Goal: Task Accomplishment & Management: Use online tool/utility

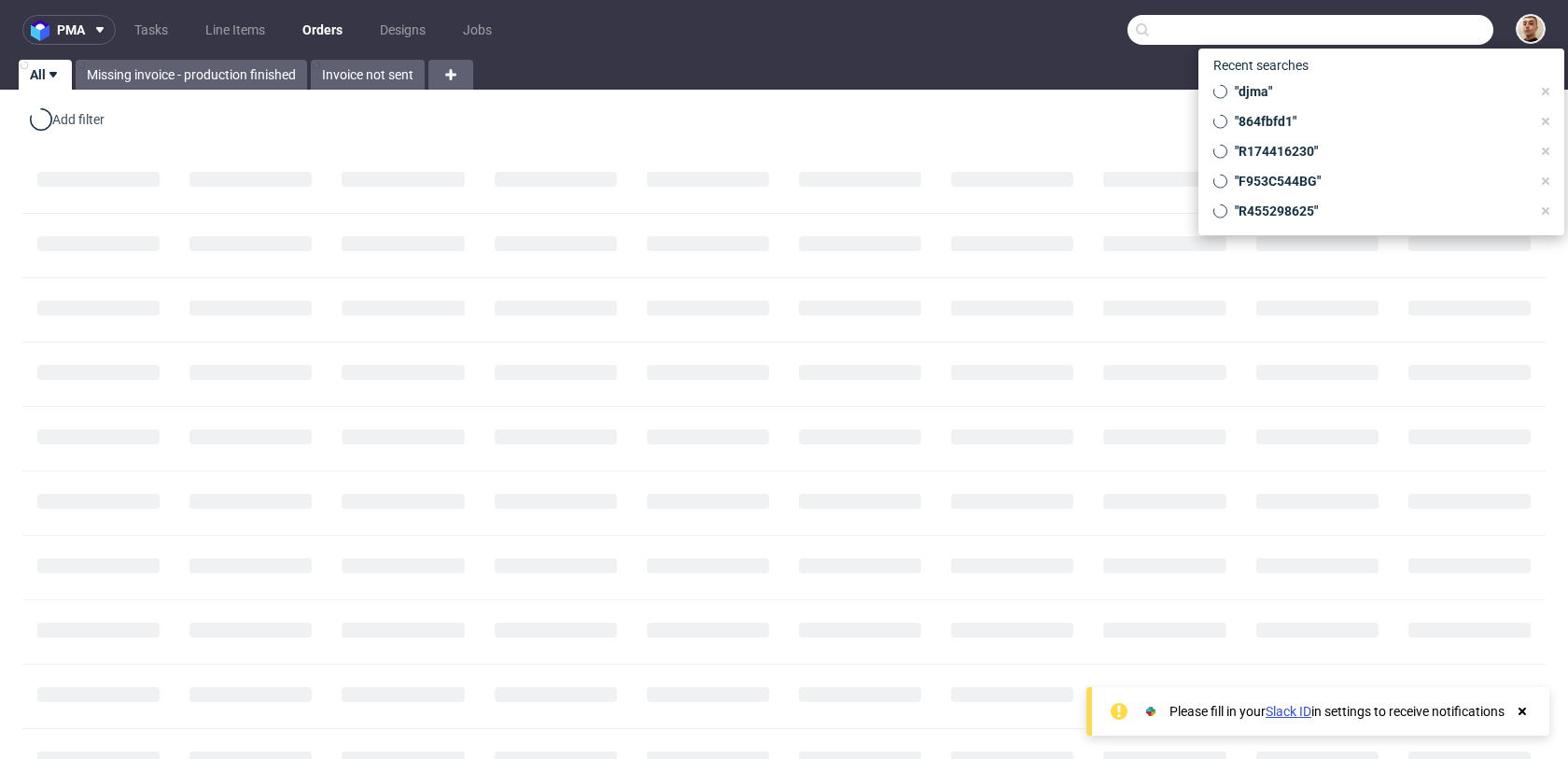
click at [1410, 32] on input "text" at bounding box center [1311, 30] width 366 height 30
paste input "R938868999"
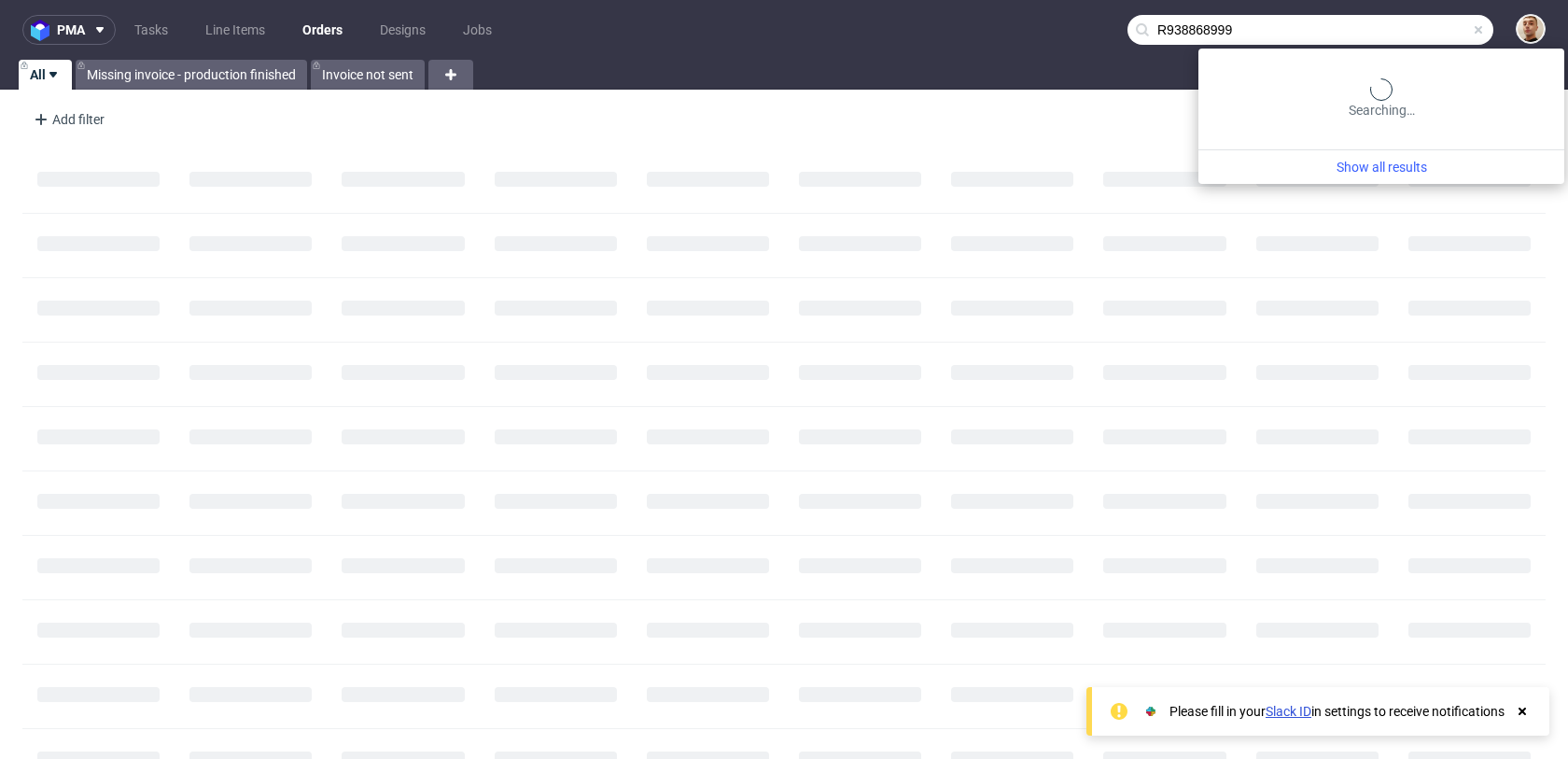
type input "R938868999"
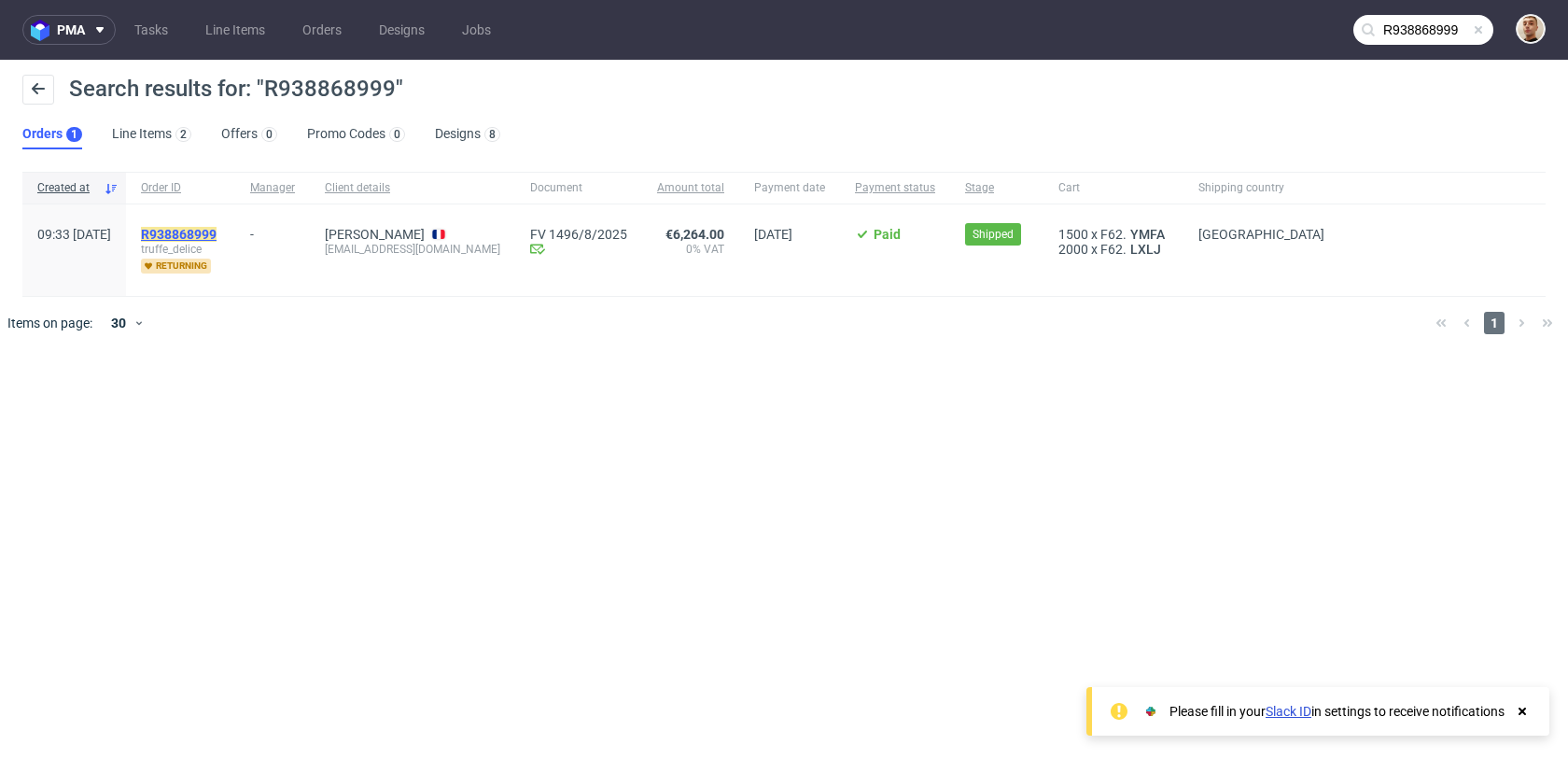
click at [217, 236] on mark "R938868999" at bounding box center [179, 234] width 75 height 15
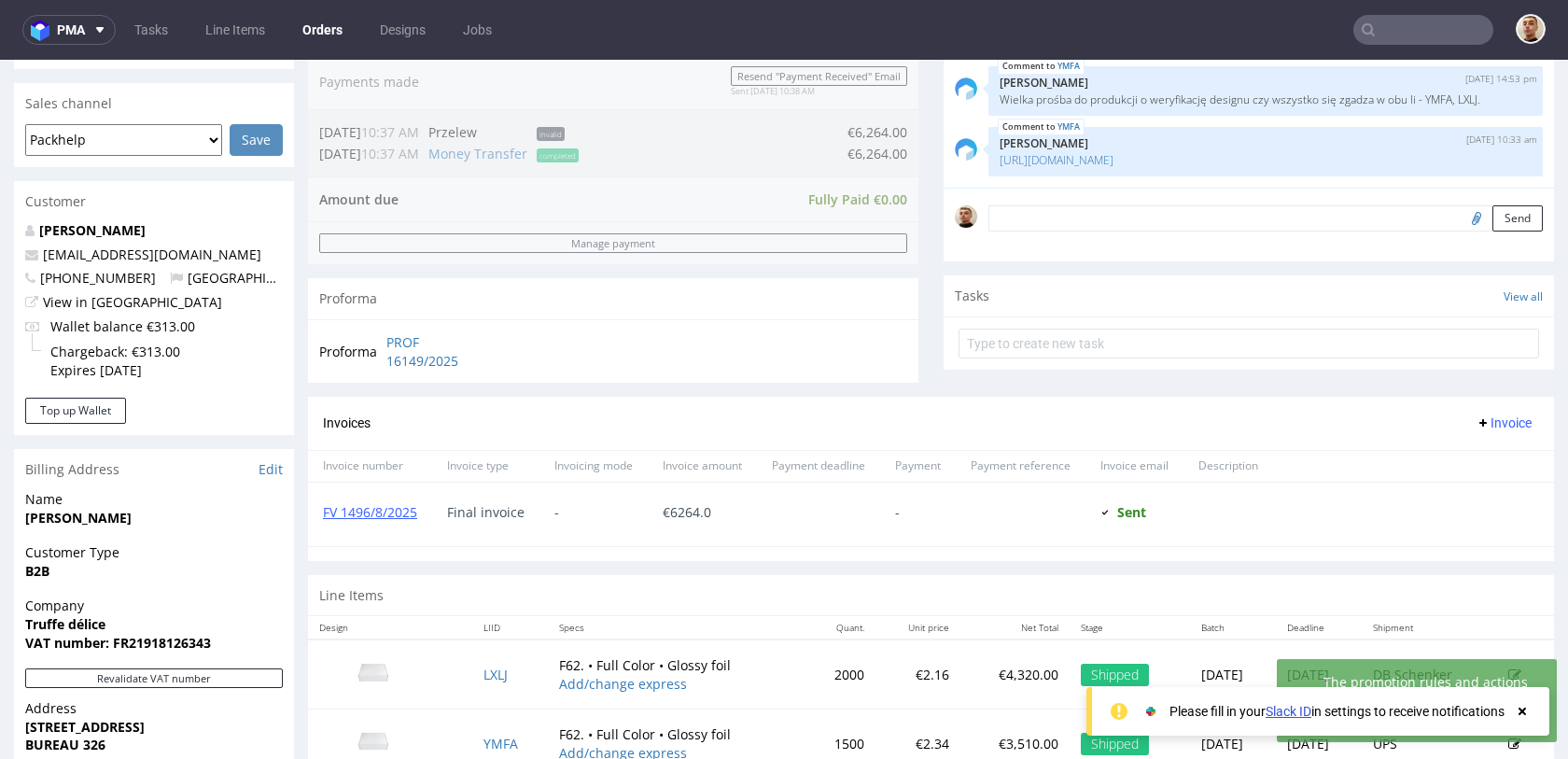
scroll to position [417, 0]
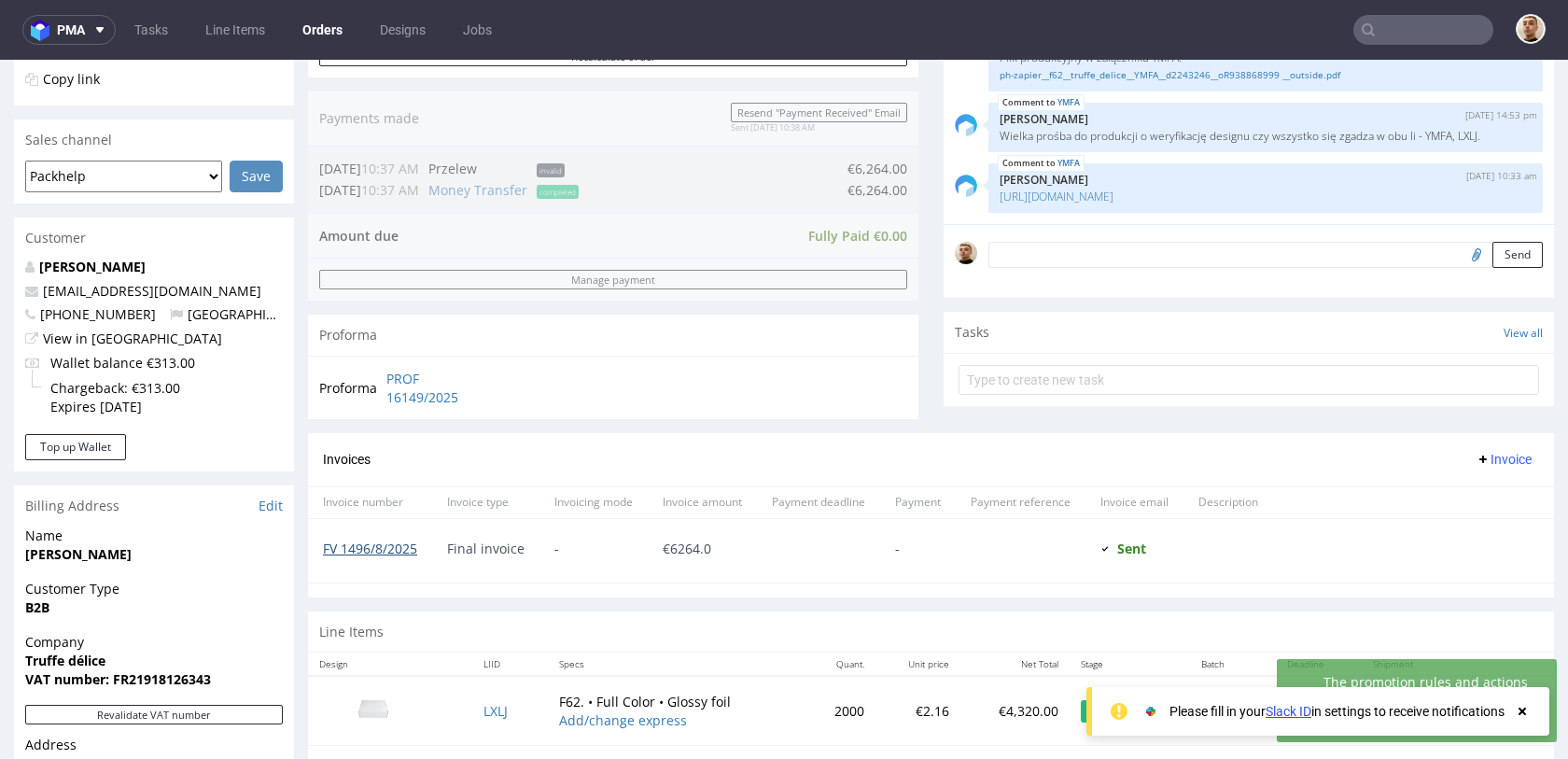
click at [396, 546] on link "FV 1496/8/2025" at bounding box center [370, 548] width 94 height 18
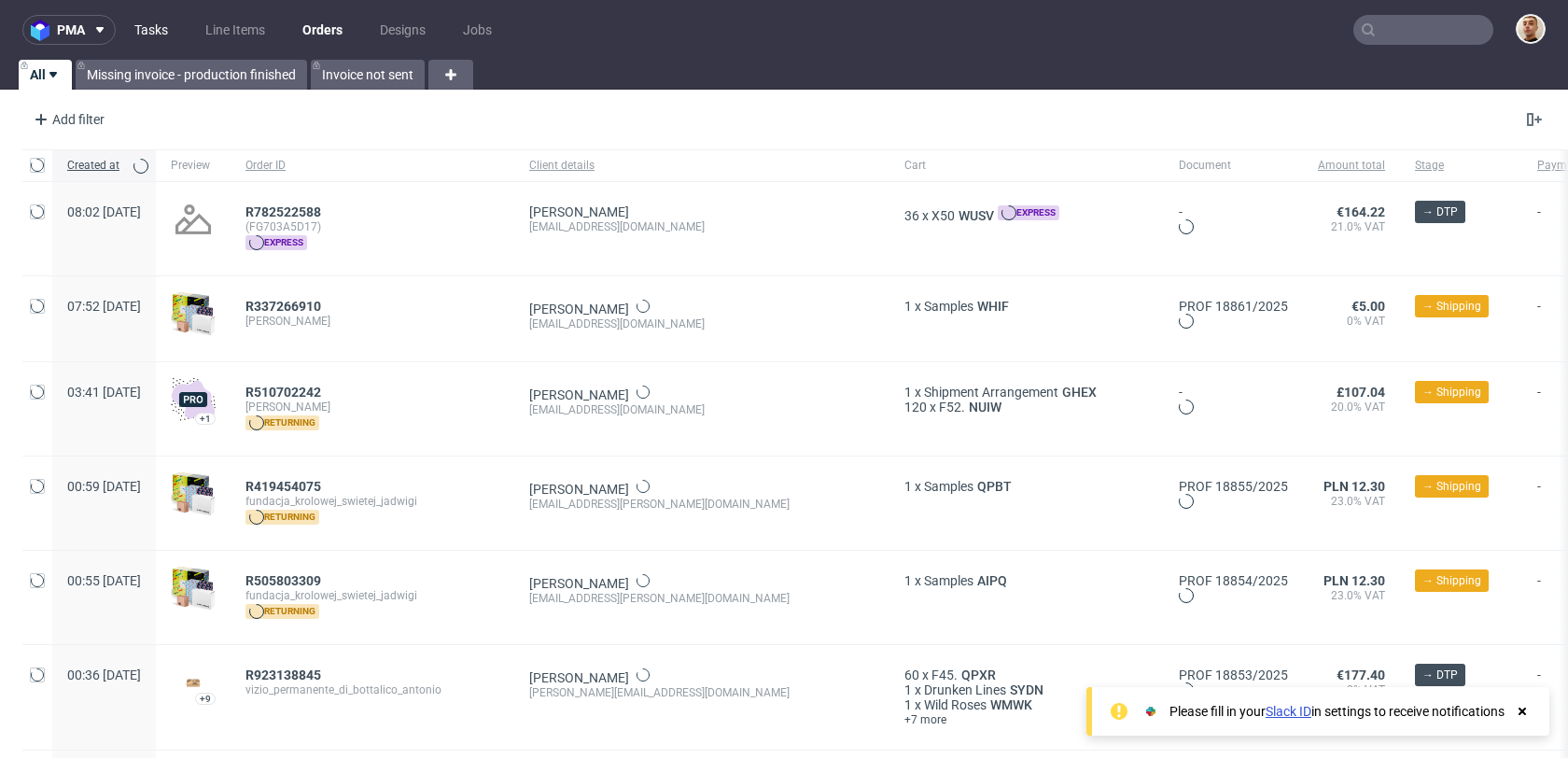
click at [153, 36] on link "Tasks" at bounding box center [151, 30] width 56 height 30
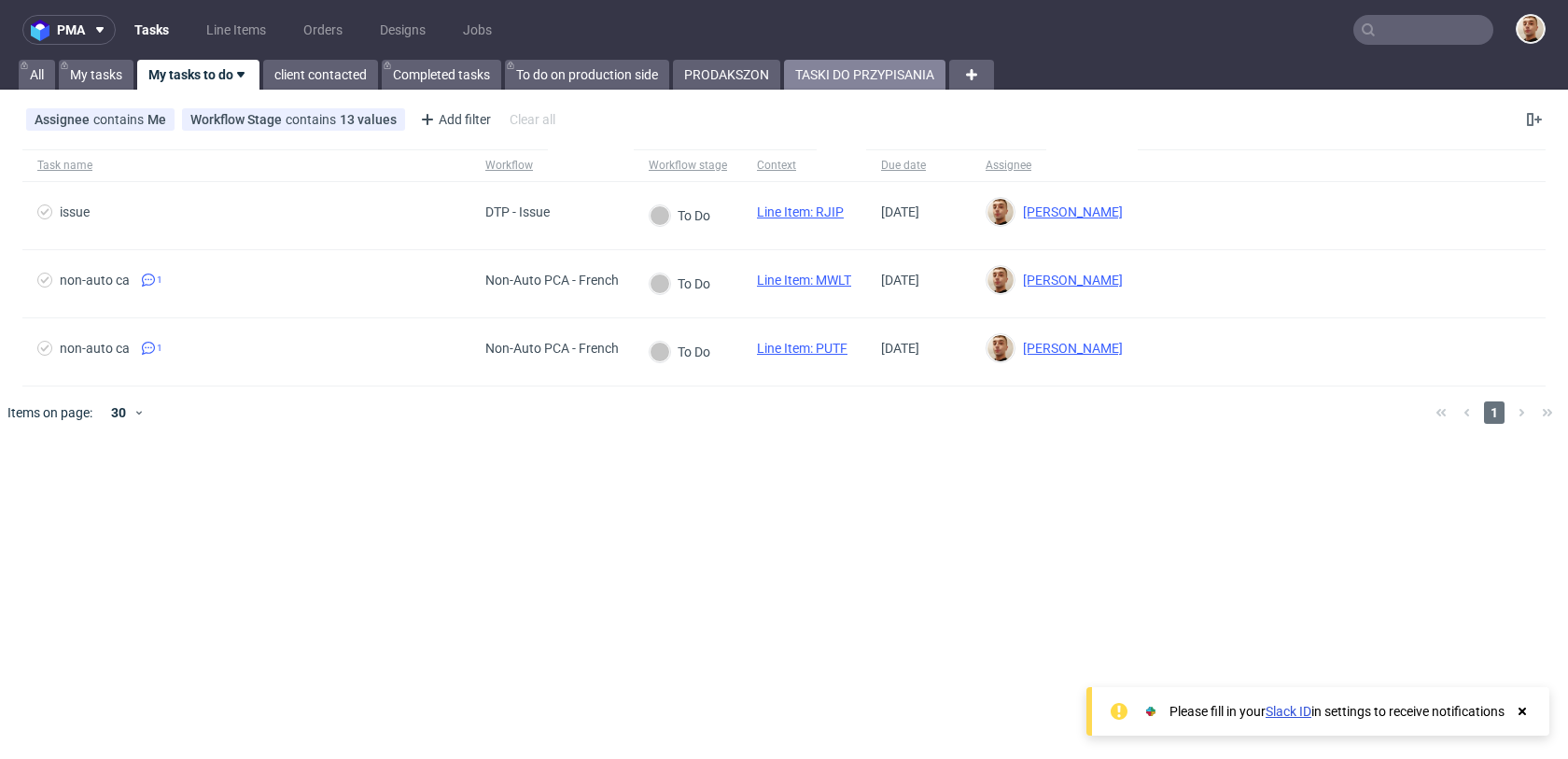
click at [908, 83] on link "TASKI DO PRZYPISANIA" at bounding box center [865, 74] width 162 height 30
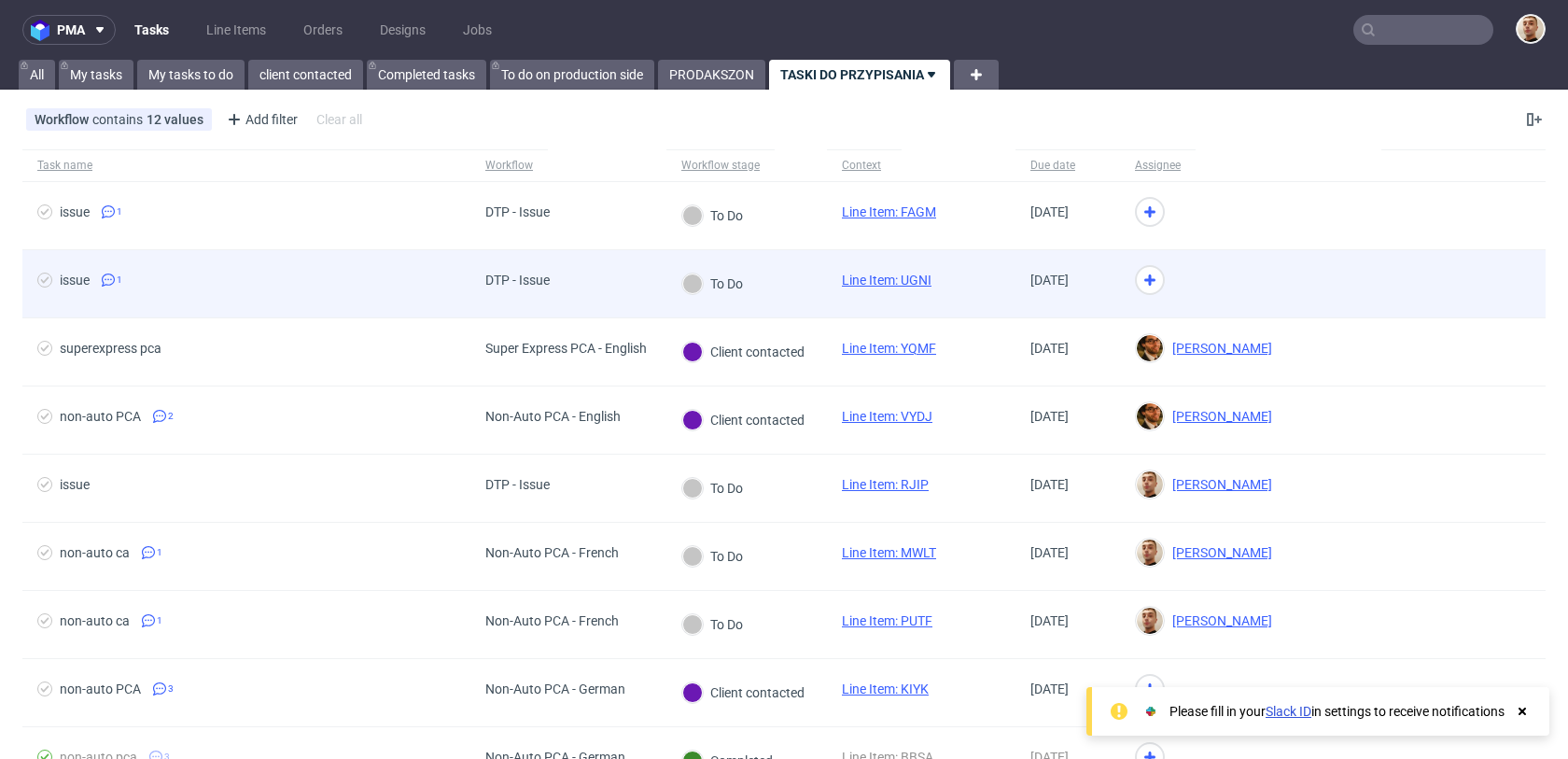
click at [816, 297] on div "To Do" at bounding box center [747, 284] width 161 height 68
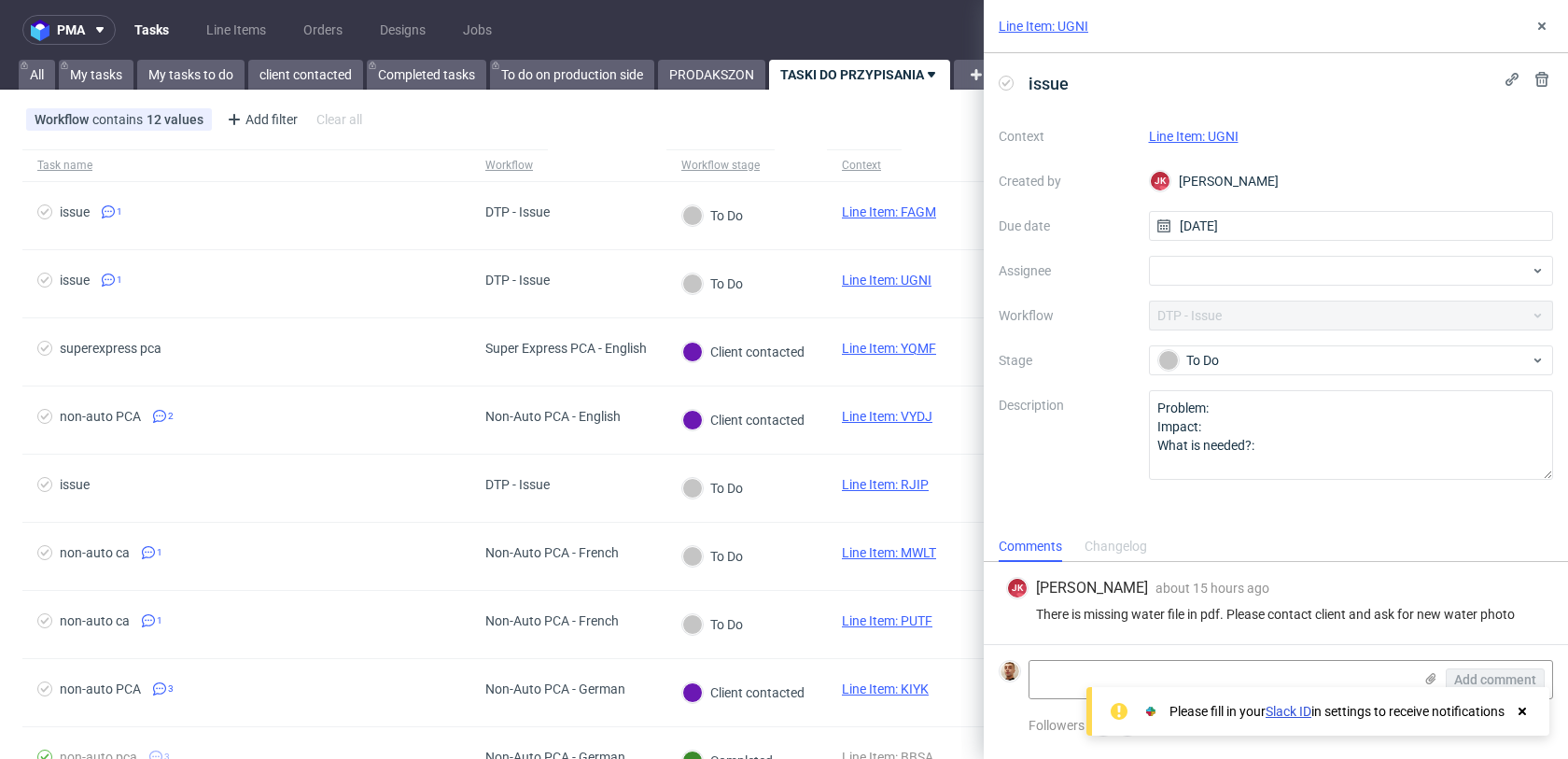
click at [1228, 133] on link "Line Item: UGNI" at bounding box center [1193, 137] width 89 height 15
click at [1199, 280] on div at bounding box center [1351, 271] width 405 height 30
type input "matt"
click at [1222, 316] on span "Matteo Corsico" at bounding box center [1240, 312] width 100 height 19
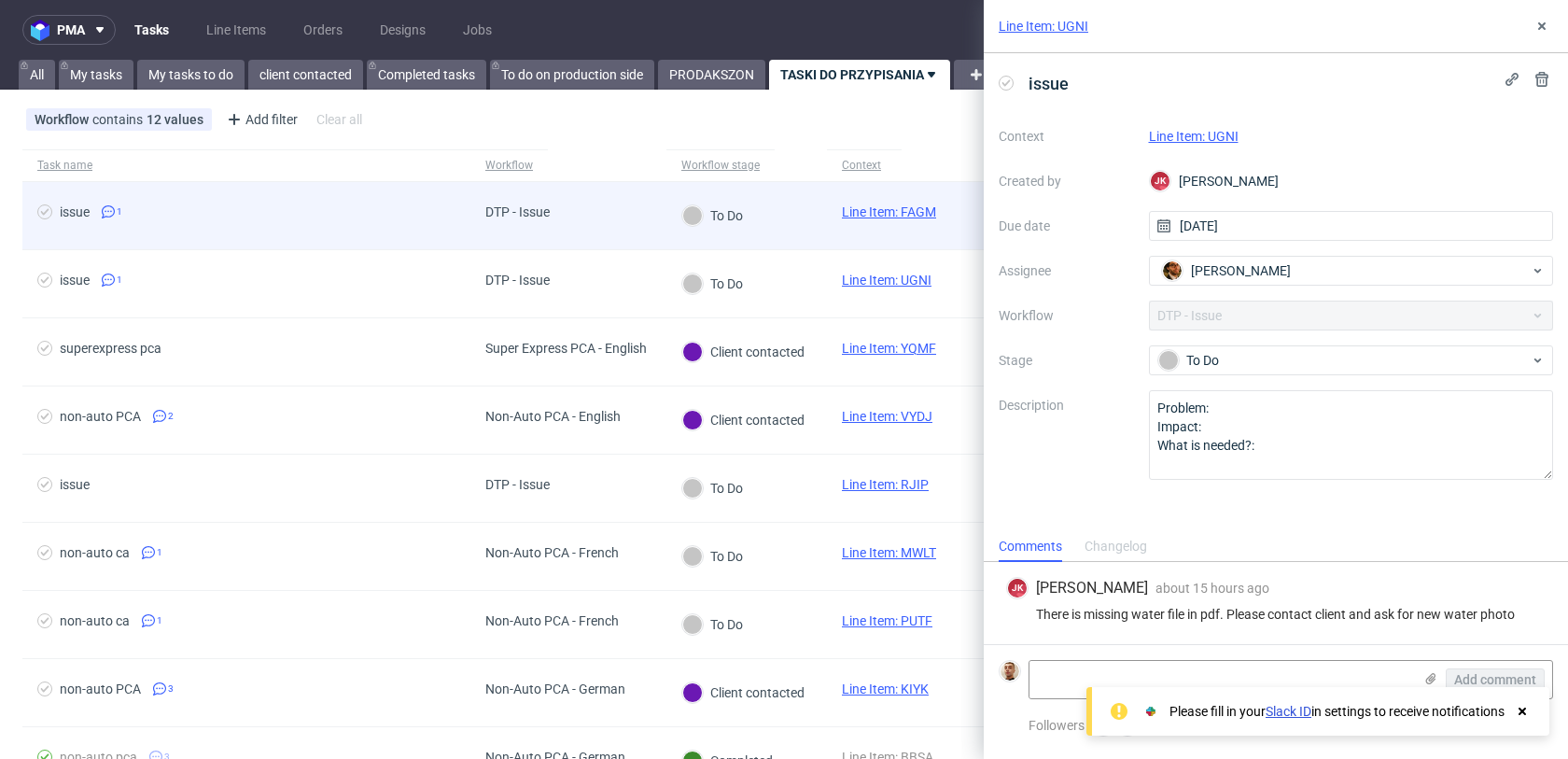
click at [799, 230] on div "To Do" at bounding box center [747, 216] width 161 height 68
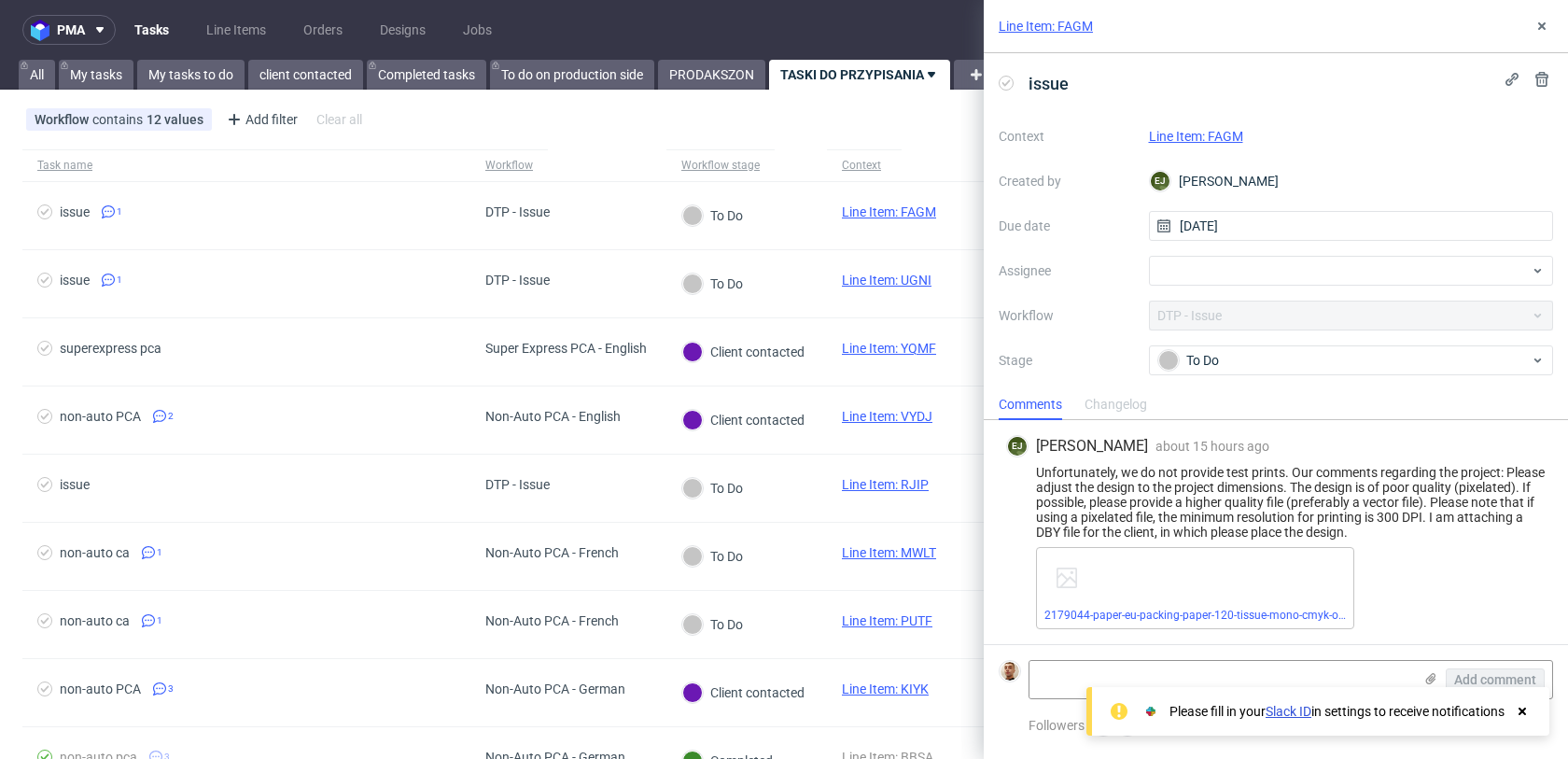
click at [1236, 135] on link "Line Item: FAGM" at bounding box center [1196, 137] width 94 height 15
click at [1255, 265] on div at bounding box center [1351, 271] width 405 height 30
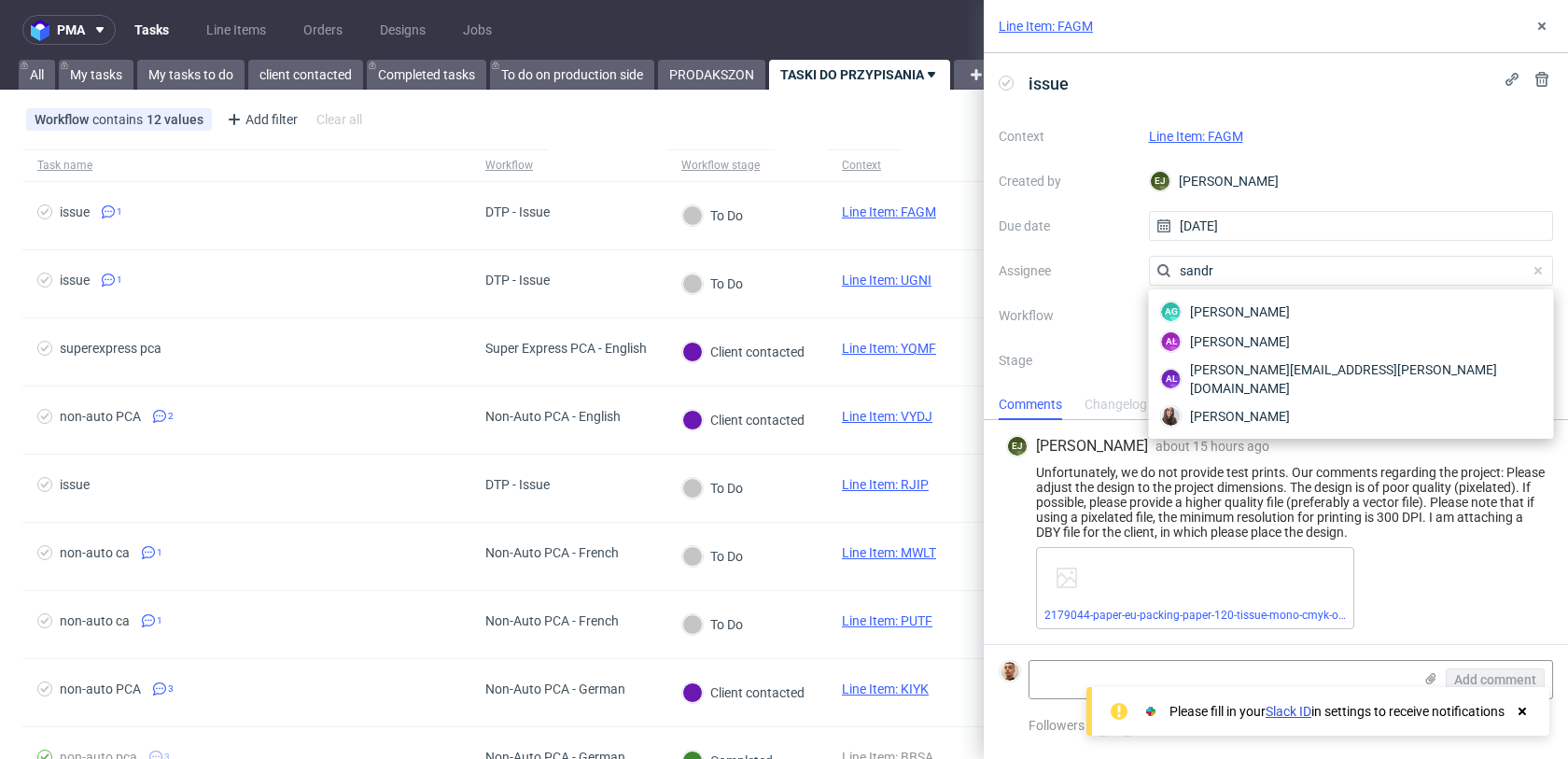
type input "sandra"
click at [1243, 407] on span "[PERSON_NAME]" at bounding box center [1240, 416] width 100 height 19
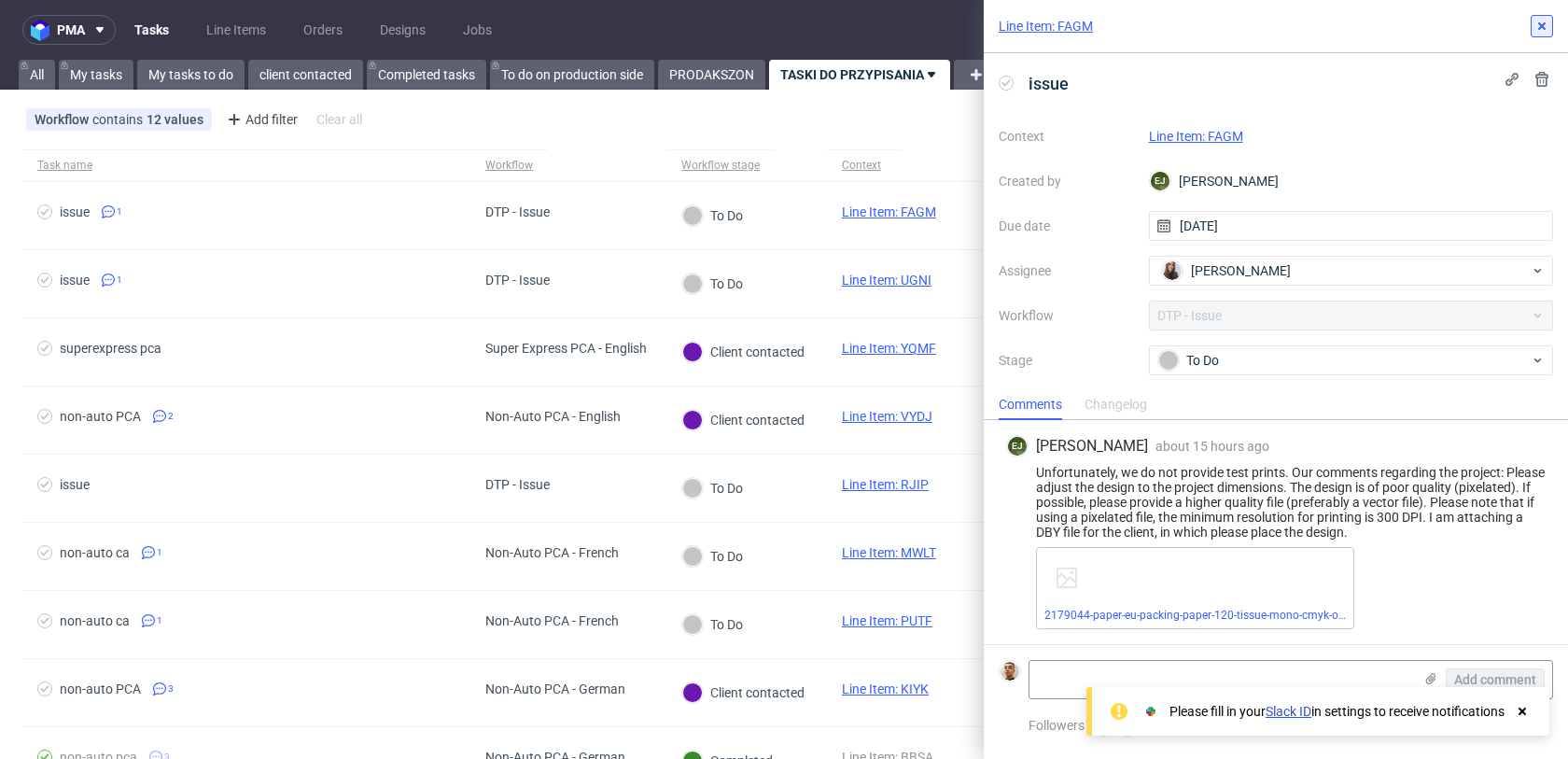
click at [1531, 27] on button at bounding box center [1543, 26] width 23 height 23
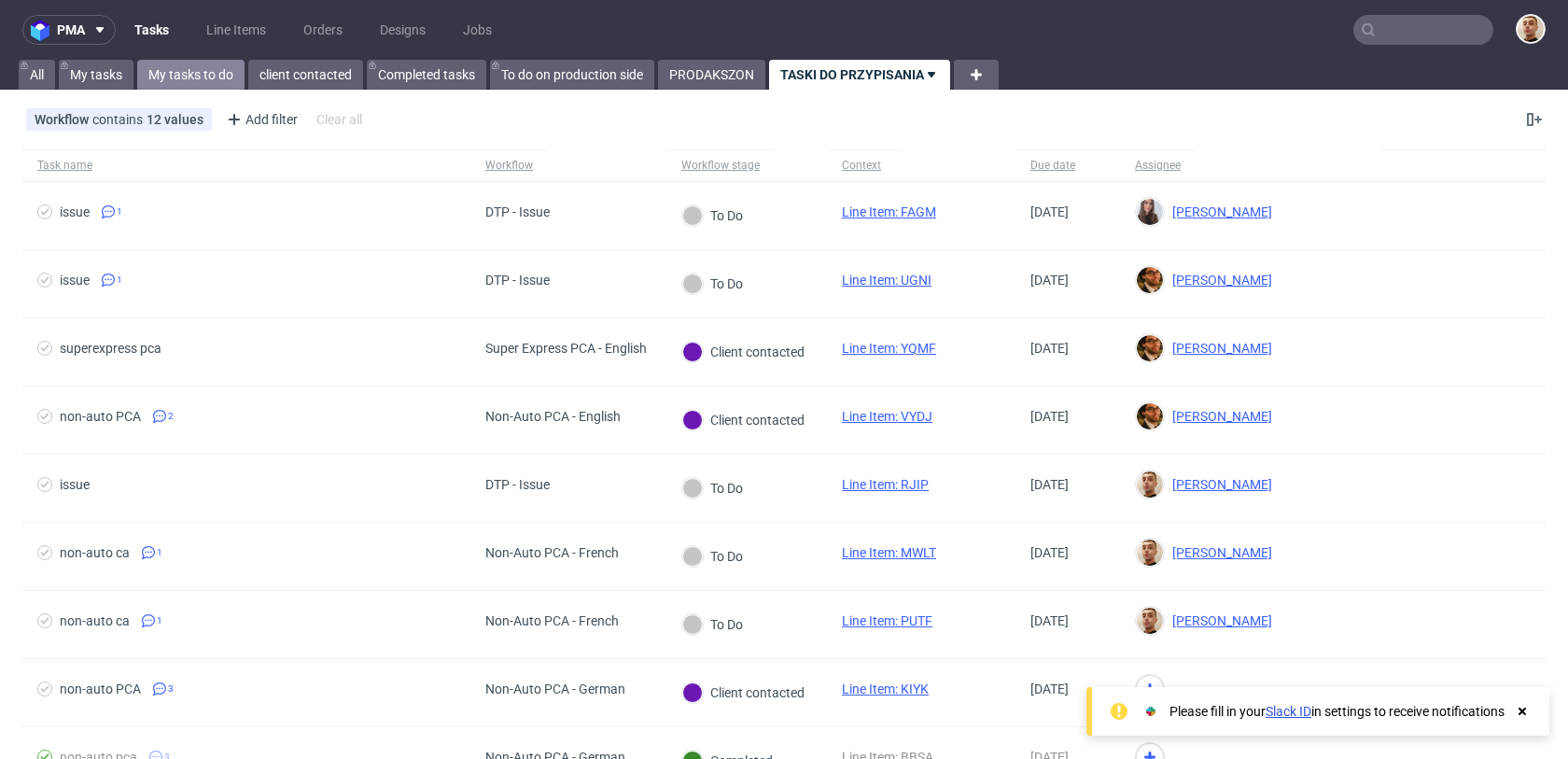
click at [202, 78] on link "My tasks to do" at bounding box center [191, 74] width 107 height 30
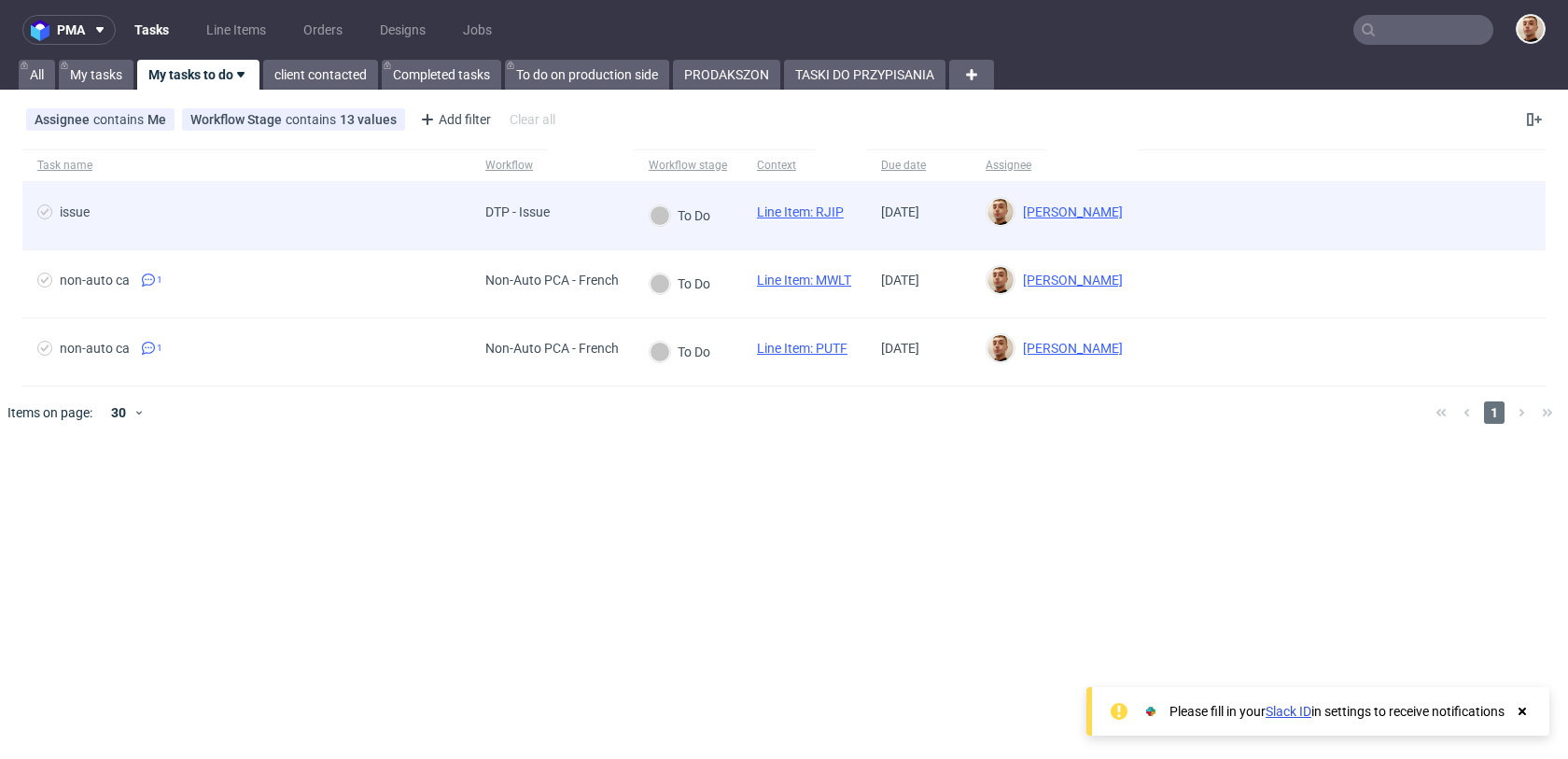
click at [389, 240] on div "issue" at bounding box center [247, 215] width 448 height 67
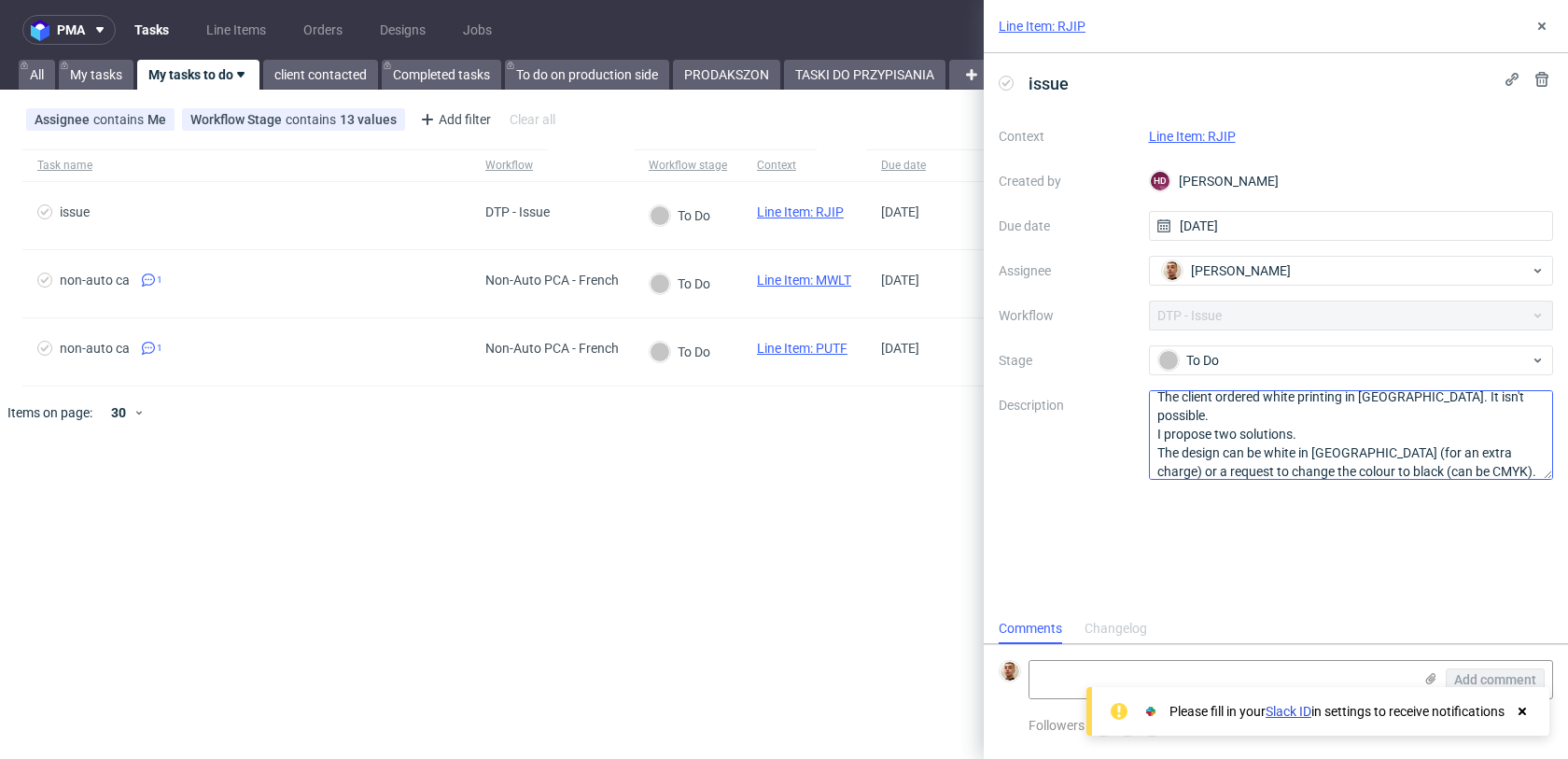
scroll to position [21, 0]
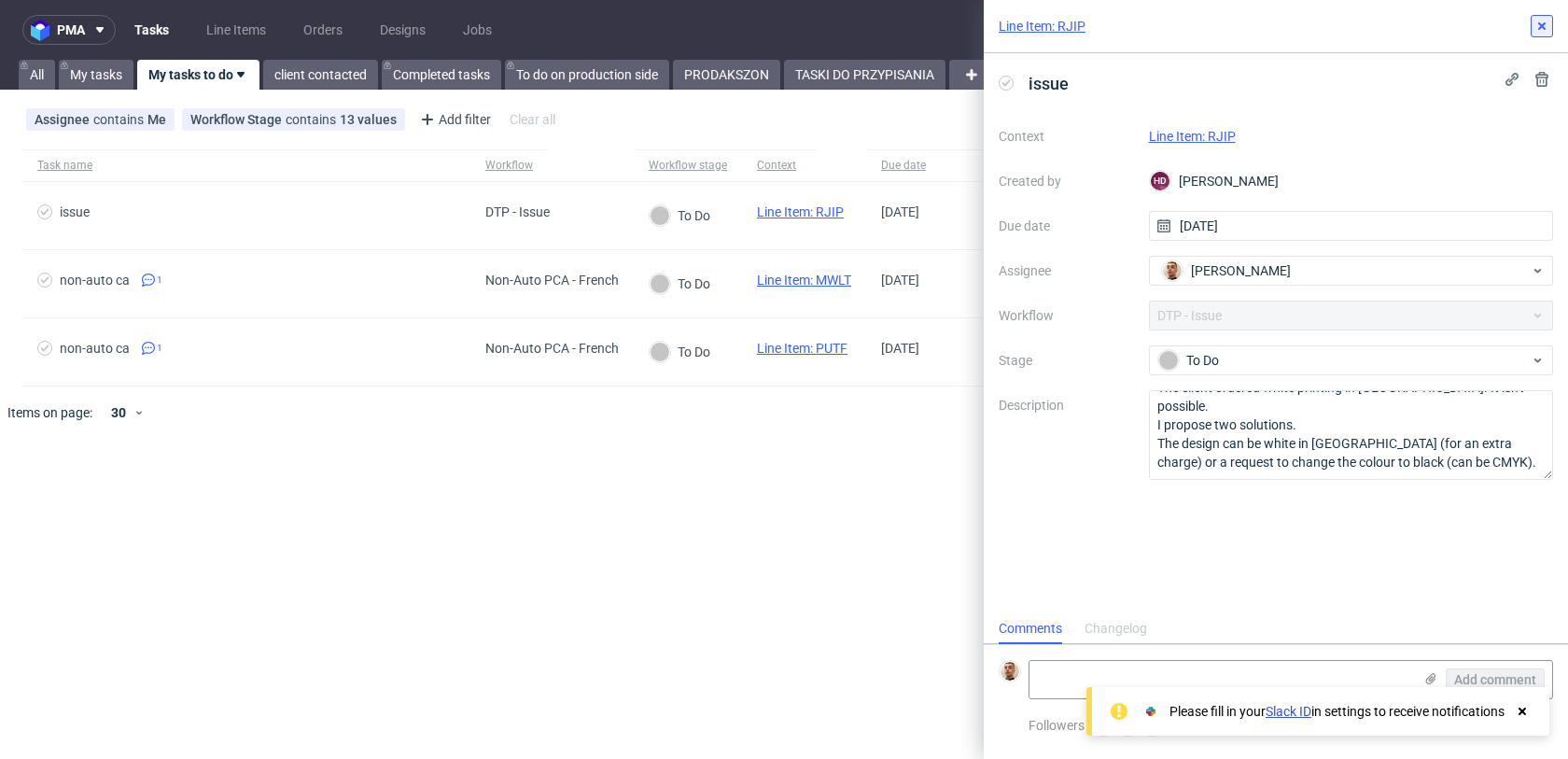
click at [1535, 37] on button at bounding box center [1543, 26] width 23 height 23
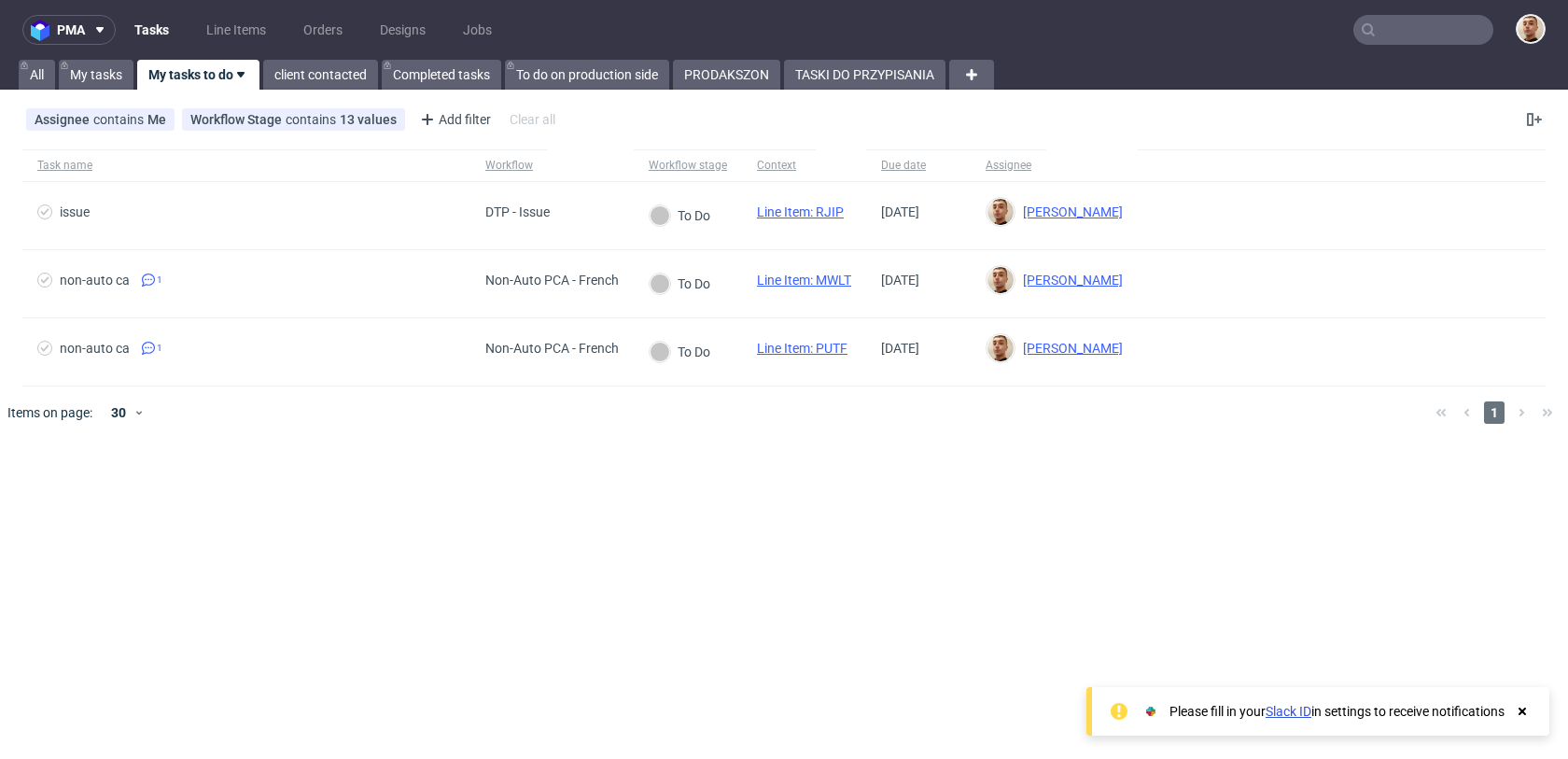
click at [1466, 49] on nav "pma Tasks Line Items Orders Designs Jobs" at bounding box center [784, 29] width 1568 height 59
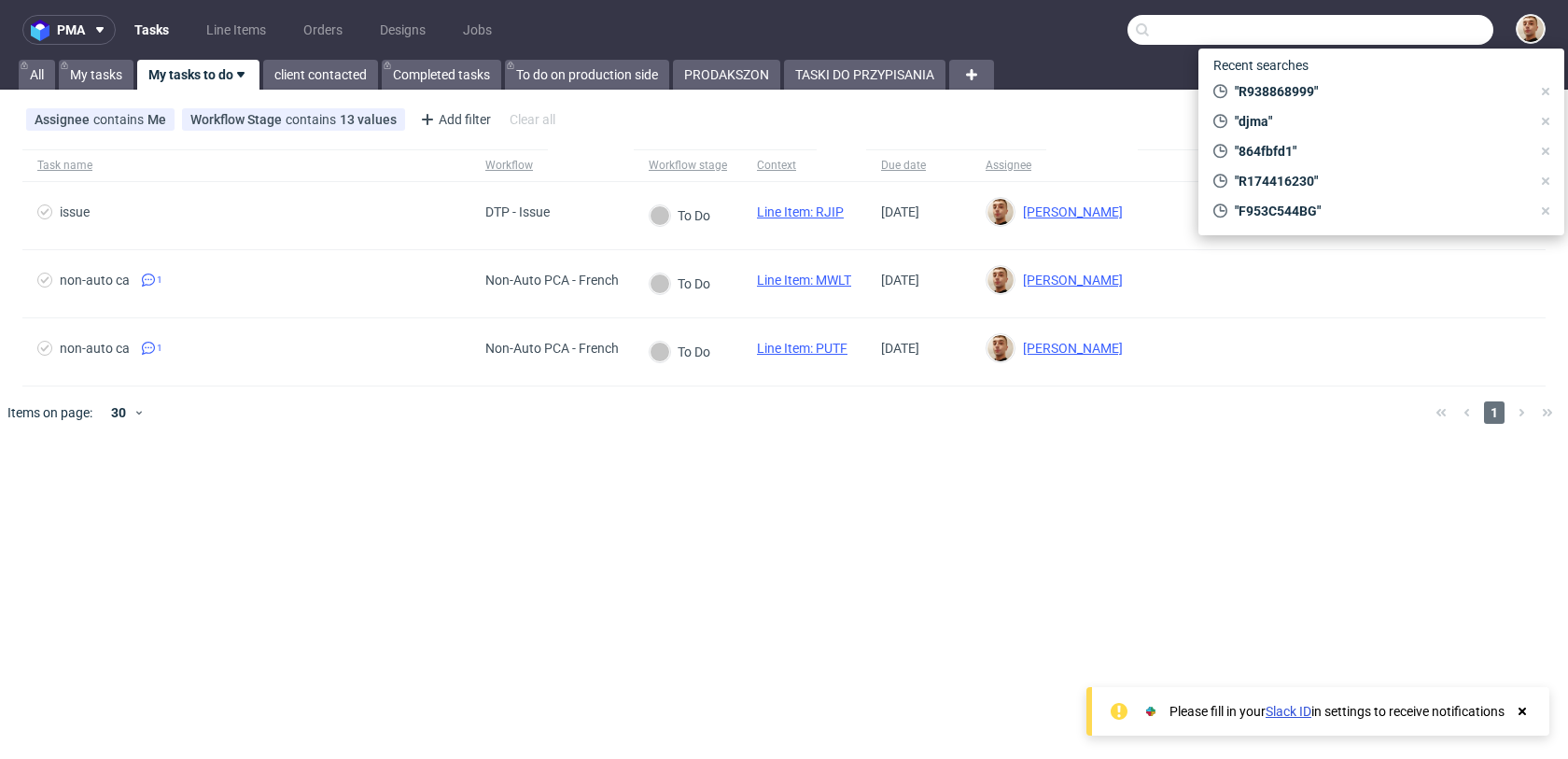
click at [1466, 41] on input "text" at bounding box center [1311, 30] width 366 height 30
paste input "R174416230"
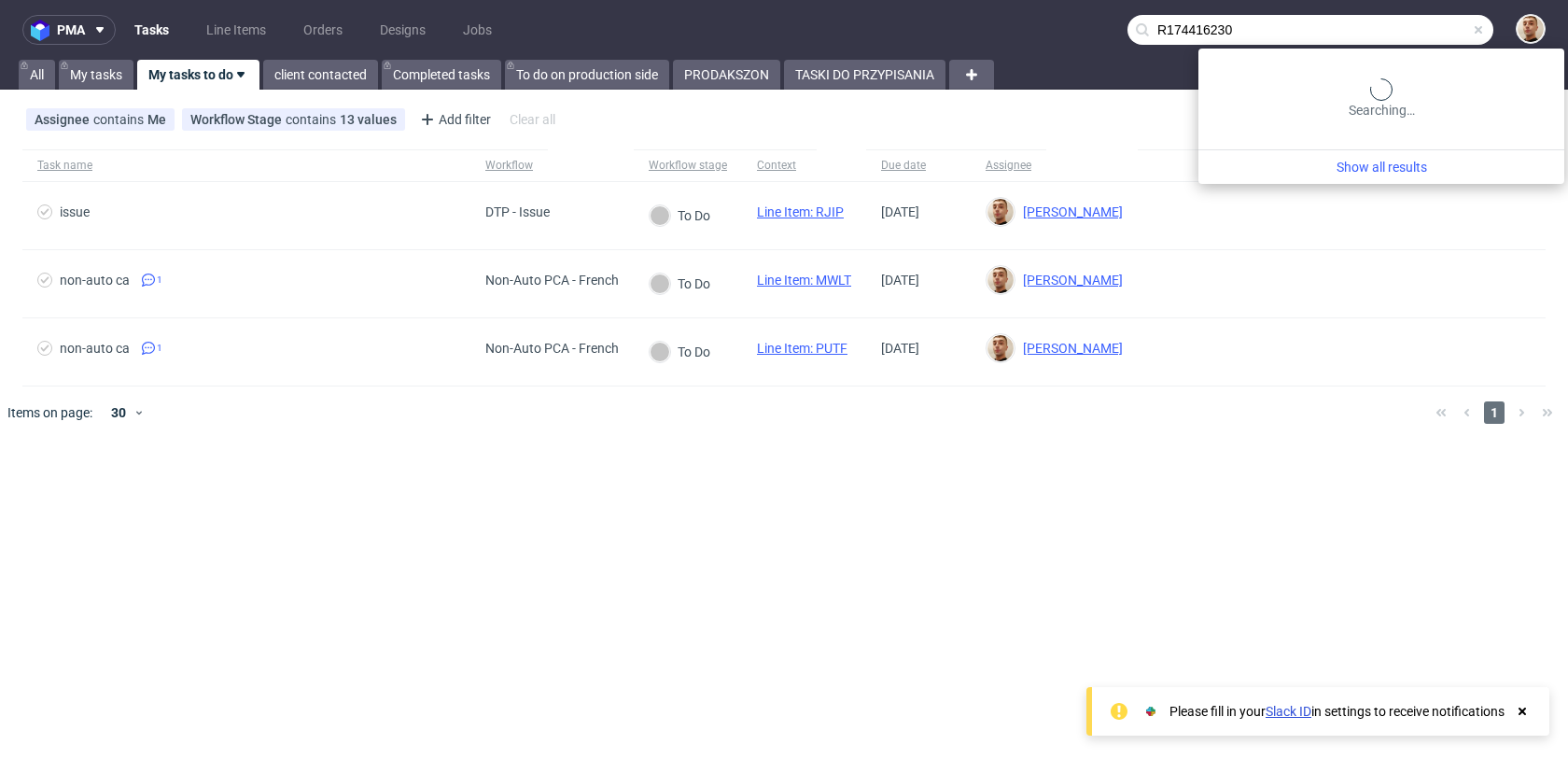
type input "R174416230"
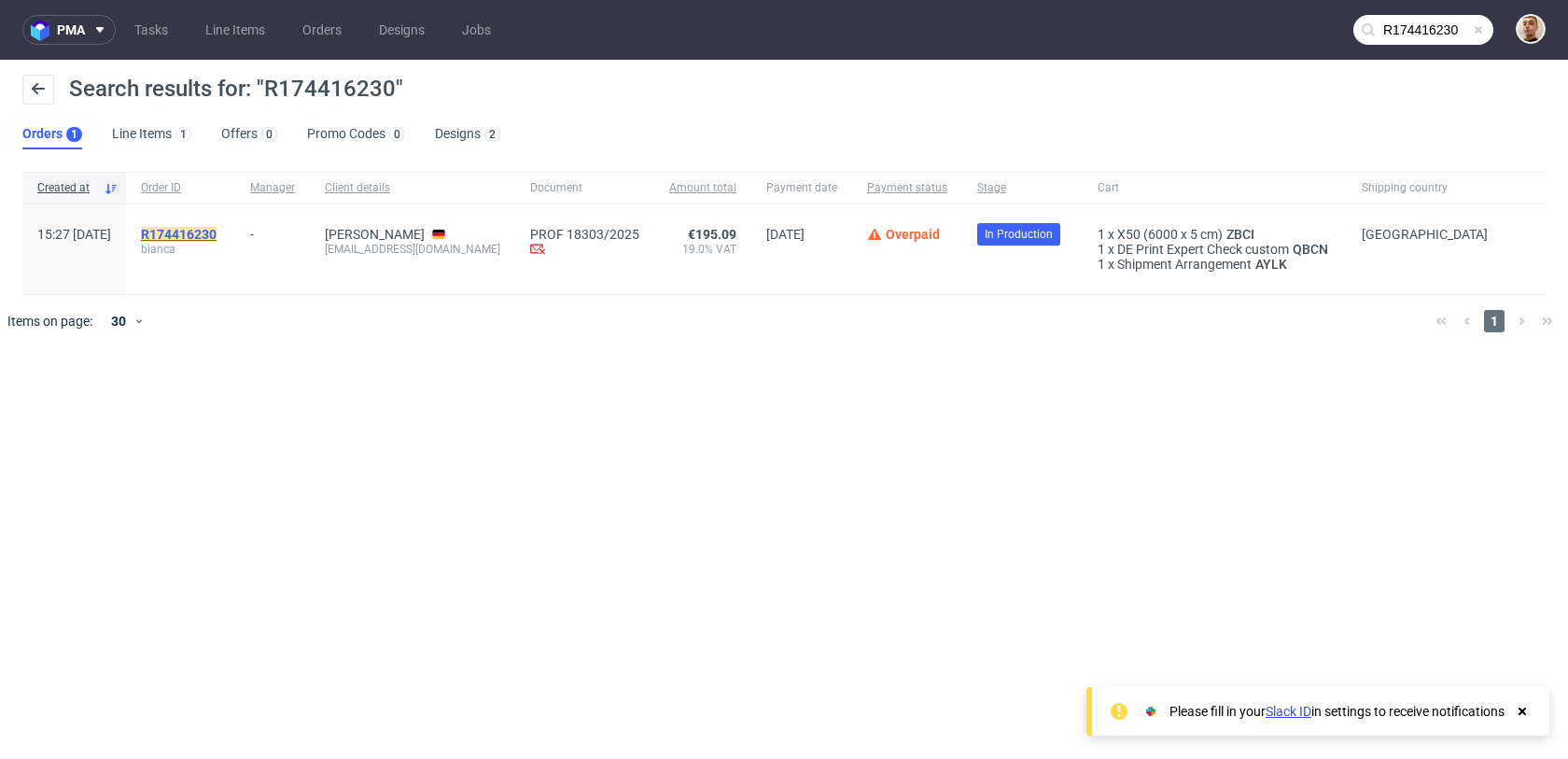
click at [217, 227] on mark "R174416230" at bounding box center [179, 234] width 75 height 15
